Goal: Find specific page/section: Find specific page/section

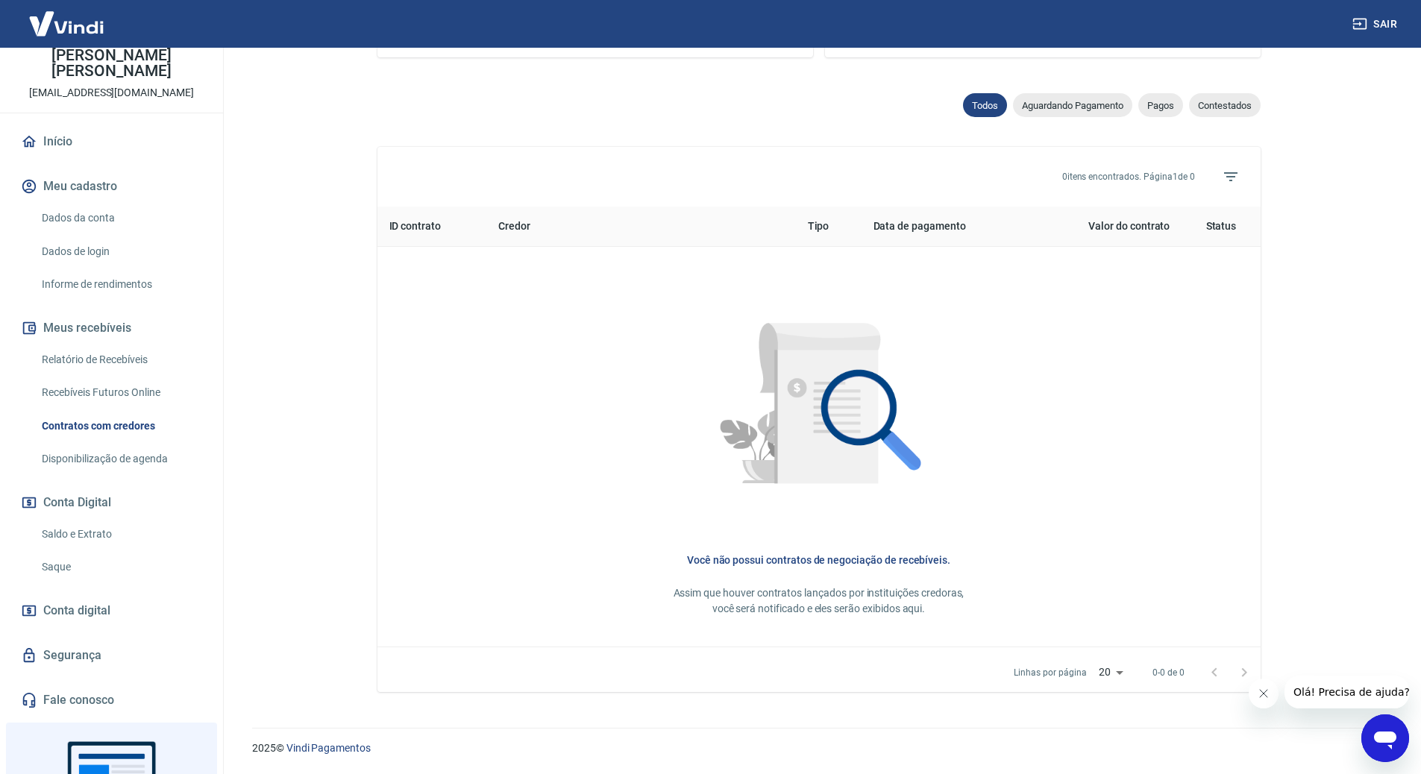
scroll to position [200, 0]
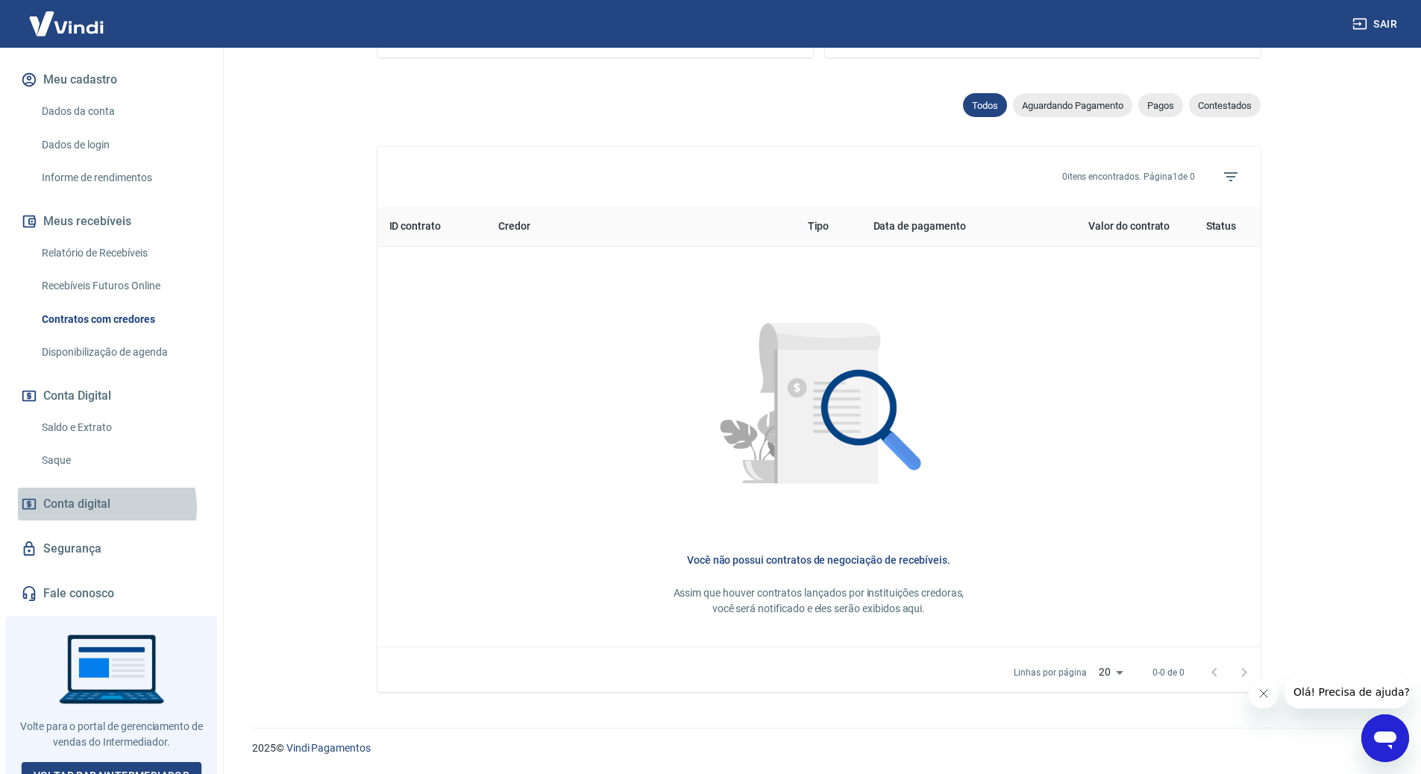
click at [100, 494] on span "Conta digital" at bounding box center [76, 504] width 67 height 21
